Goal: Information Seeking & Learning: Learn about a topic

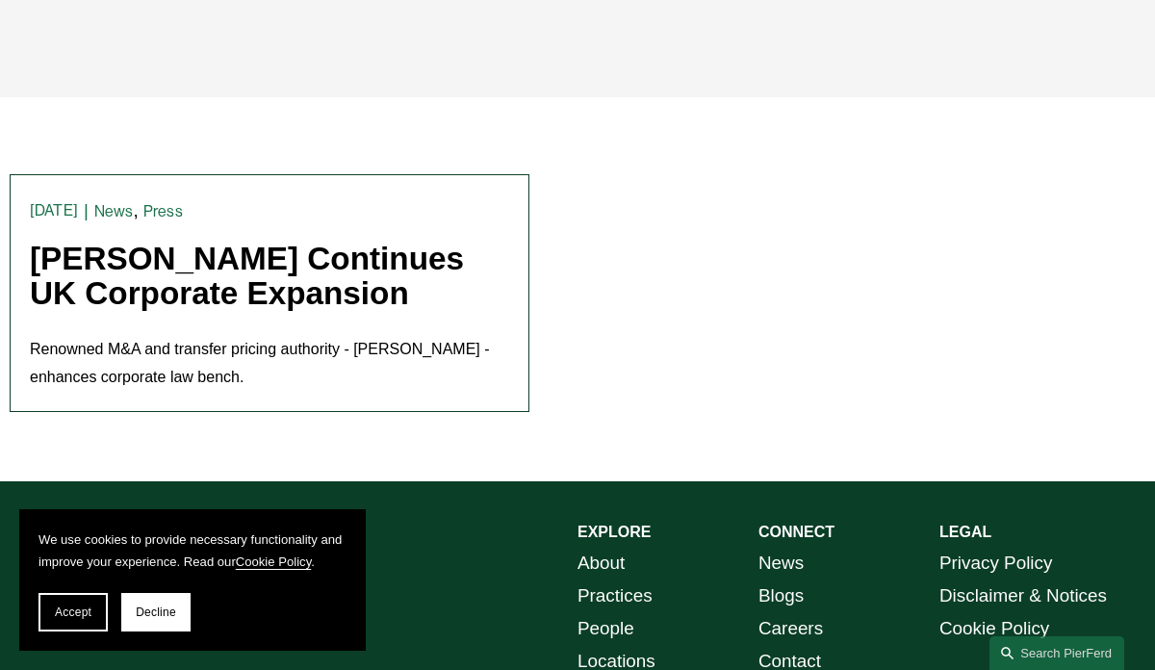
scroll to position [442, 0]
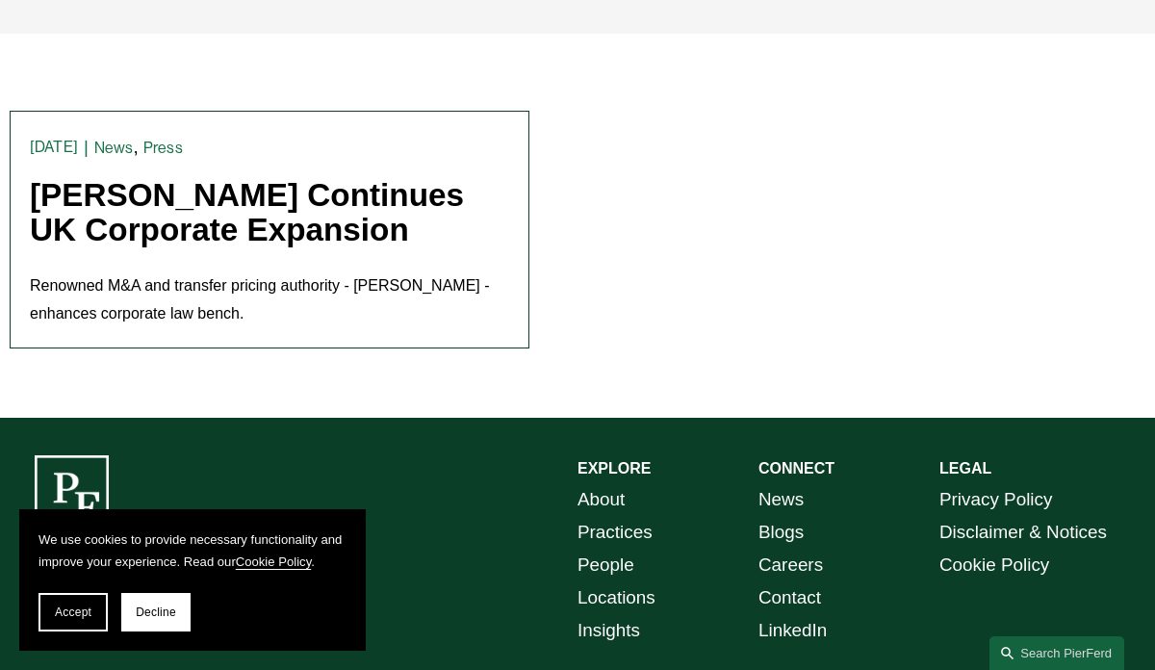
click at [207, 196] on link "[PERSON_NAME] Continues UK Corporate Expansion" at bounding box center [247, 212] width 434 height 71
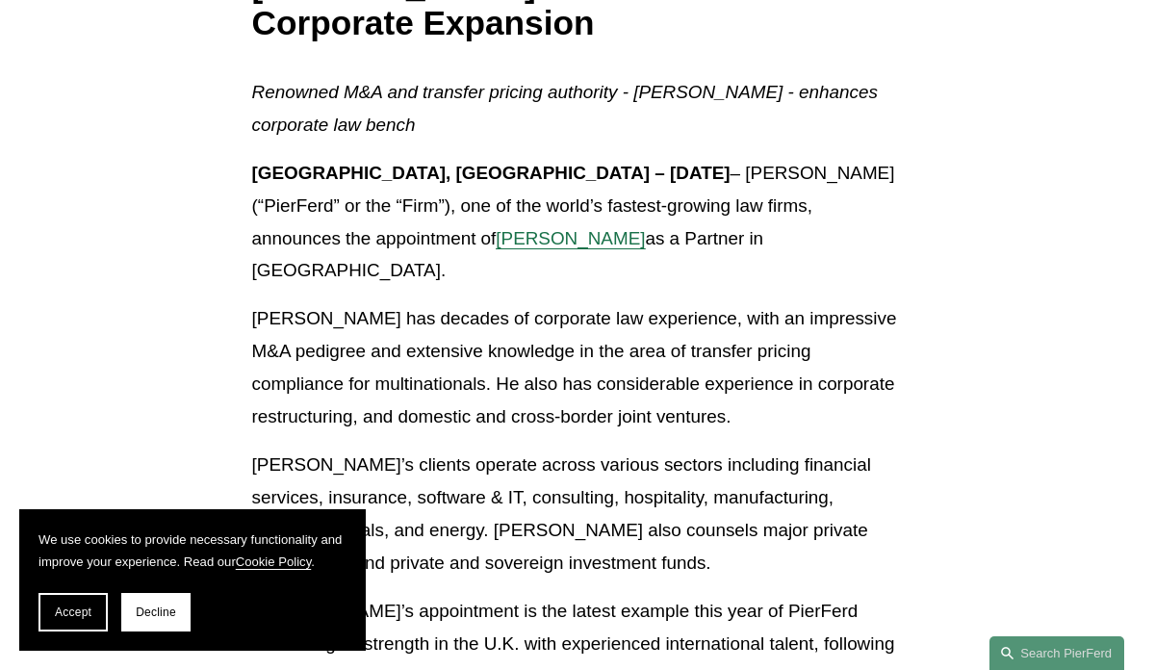
scroll to position [432, 0]
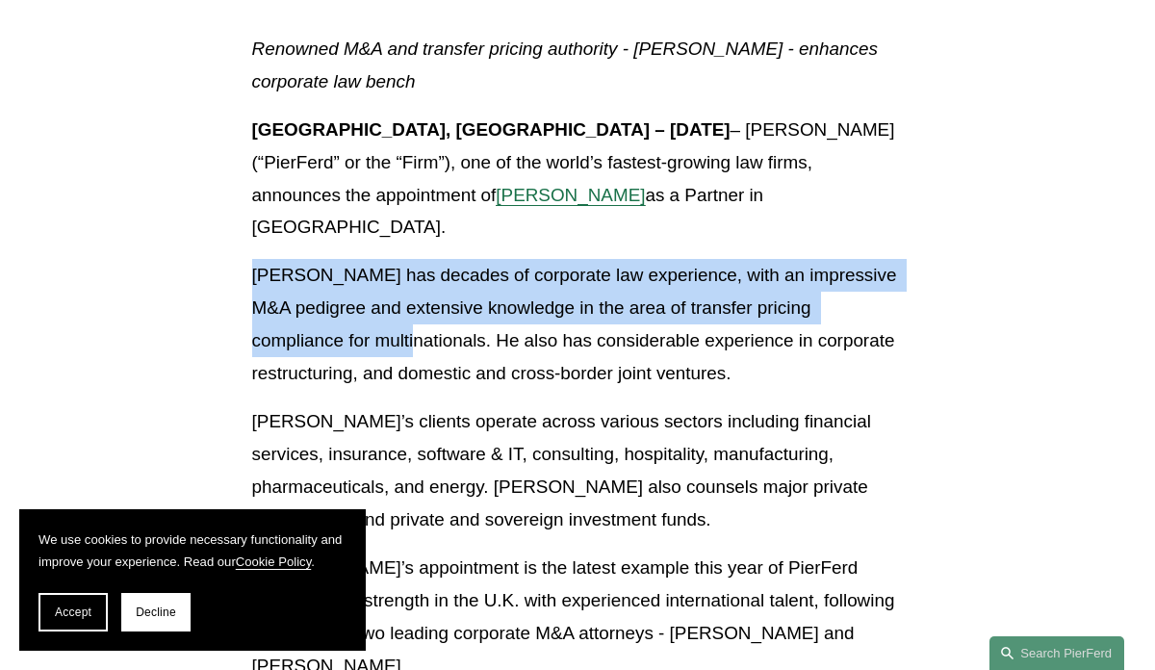
drag, startPoint x: 364, startPoint y: 308, endPoint x: 243, endPoint y: 254, distance: 132.7
copy p "[PERSON_NAME] has decades of corporate law experience, with an impressive M&A p…"
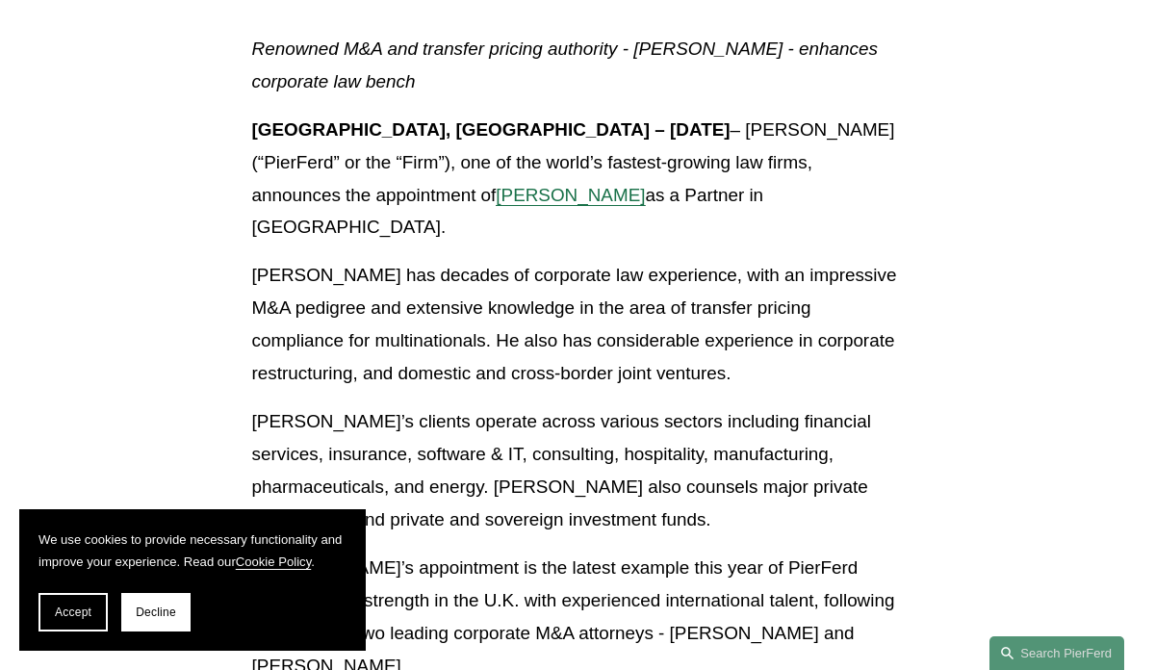
click at [453, 440] on p "[PERSON_NAME]’s clients operate across various sectors including financial serv…" at bounding box center [578, 470] width 652 height 131
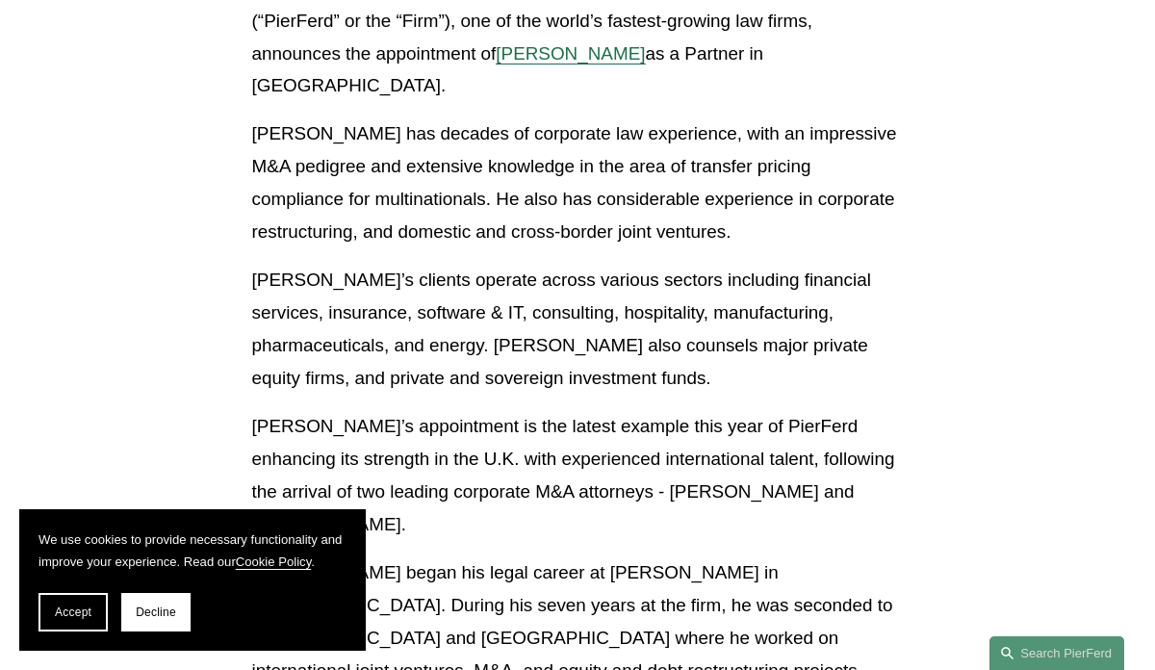
scroll to position [576, 0]
